Goal: Task Accomplishment & Management: Use online tool/utility

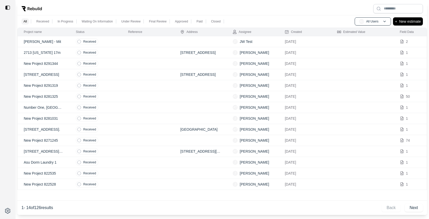
click at [131, 55] on td at bounding box center [148, 52] width 52 height 11
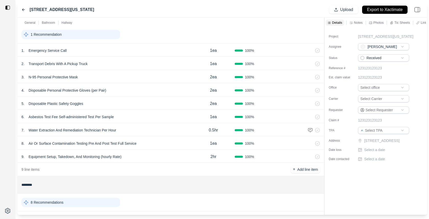
scroll to position [20, 0]
click at [68, 157] on p "Equipment Setup, Takedown, And Monitoring (hourly Rate)" at bounding box center [75, 155] width 97 height 7
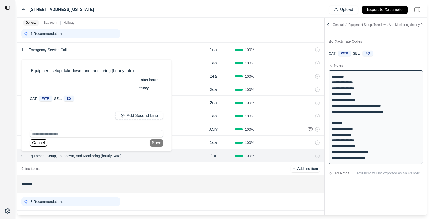
click at [122, 171] on div "9 line items + Add line item" at bounding box center [170, 168] width 306 height 13
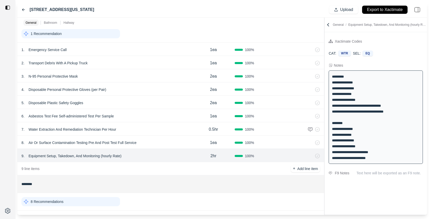
click at [62, 138] on div "8 . Air Or Surface Contamination Testing Pre And Post Test Full Service 1ea 100…" at bounding box center [170, 141] width 306 height 13
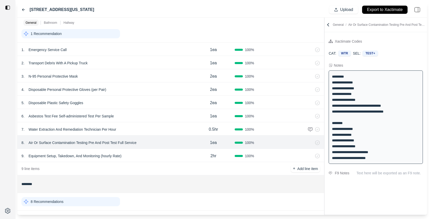
click at [63, 142] on p "Air Or Surface Contamination Testing Pre And Post Test Full Service" at bounding box center [83, 142] width 112 height 7
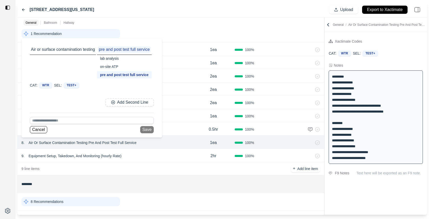
click at [138, 182] on input "********" at bounding box center [170, 183] width 298 height 9
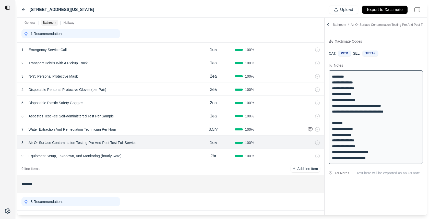
click at [143, 157] on div "9 . Equipment Setup, Takedown, And Monitoring (hourly Rate)" at bounding box center [106, 155] width 170 height 7
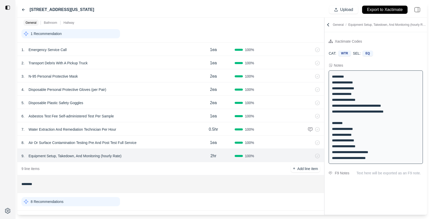
click at [151, 141] on div "8 . Air Or Surface Contamination Testing Pre And Post Test Full Service" at bounding box center [106, 142] width 170 height 7
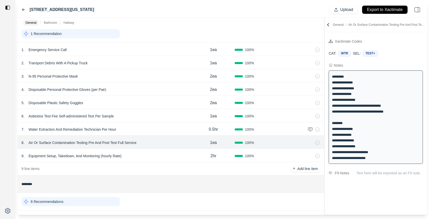
click at [137, 114] on div "6 . Asbestos Test Fee Self-administered Test Per Sample" at bounding box center [106, 116] width 170 height 7
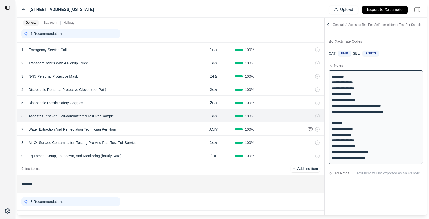
click at [137, 105] on div "5 . Disposable Plastic Safety Goggles" at bounding box center [106, 102] width 170 height 7
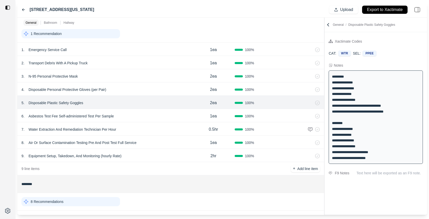
click at [133, 129] on div "7 . Water Extraction And Remediation Technician Per Hour" at bounding box center [106, 129] width 170 height 7
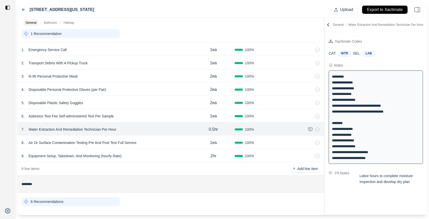
click at [92, 125] on div "7 . Water Extraction And Remediation Technician Per Hour 0.5hr 100 %" at bounding box center [170, 128] width 306 height 13
click at [91, 129] on p "Water Extraction And Remediation Technician Per Hour" at bounding box center [73, 129] width 92 height 7
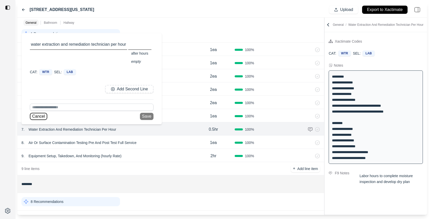
click at [44, 114] on button "Cancel" at bounding box center [38, 116] width 17 height 7
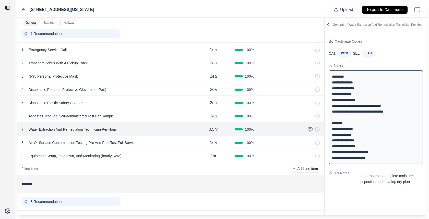
click at [103, 155] on p "Equipment Setup, Takedown, And Monitoring (hourly Rate)" at bounding box center [75, 155] width 97 height 7
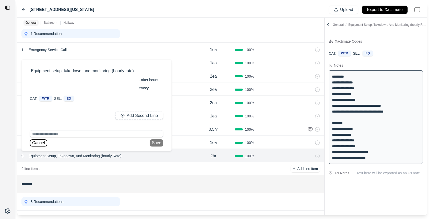
click at [39, 144] on button "Cancel" at bounding box center [38, 142] width 17 height 7
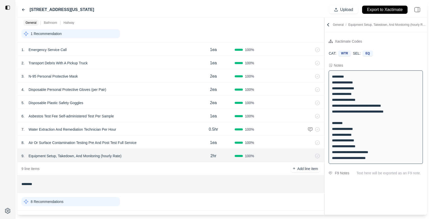
click at [139, 133] on div "7 . Water Extraction And Remediation Technician Per Hour 0.5hr 100 %" at bounding box center [170, 128] width 306 height 13
